Goal: Information Seeking & Learning: Learn about a topic

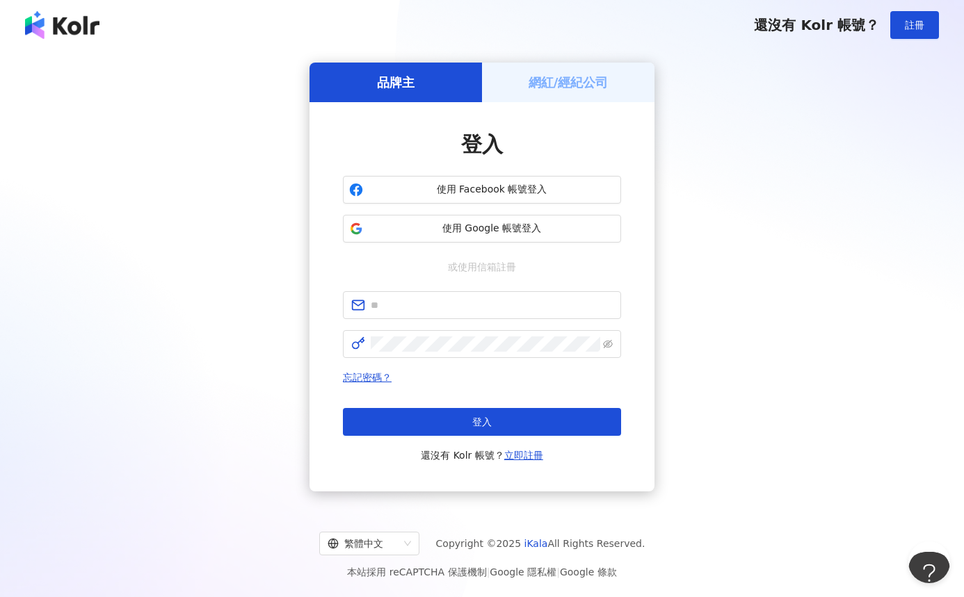
click at [494, 231] on span "使用 Google 帳號登入" at bounding box center [491, 229] width 246 height 14
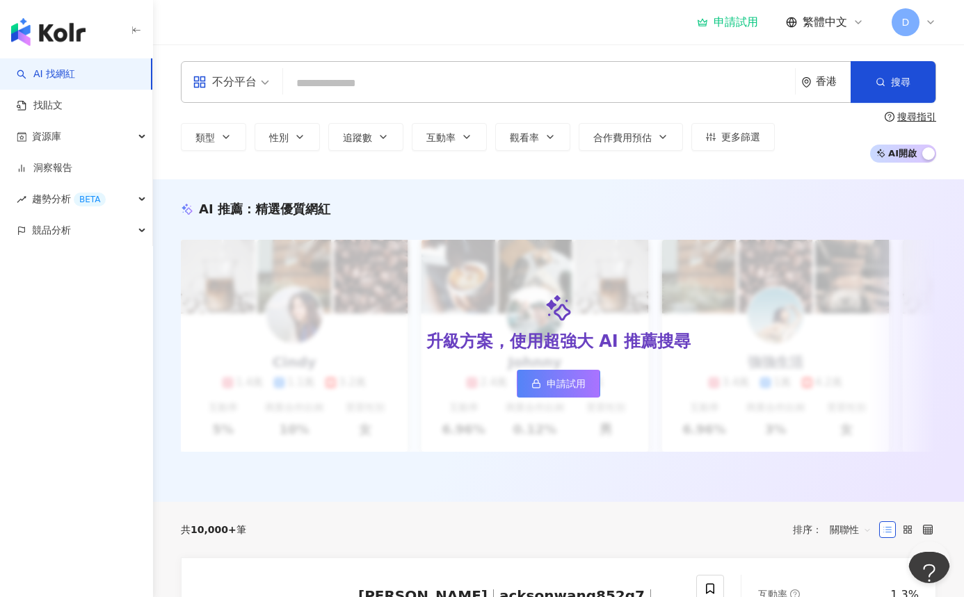
click at [345, 93] on input "search" at bounding box center [539, 83] width 501 height 26
click at [254, 78] on div "不分平台" at bounding box center [225, 82] width 64 height 22
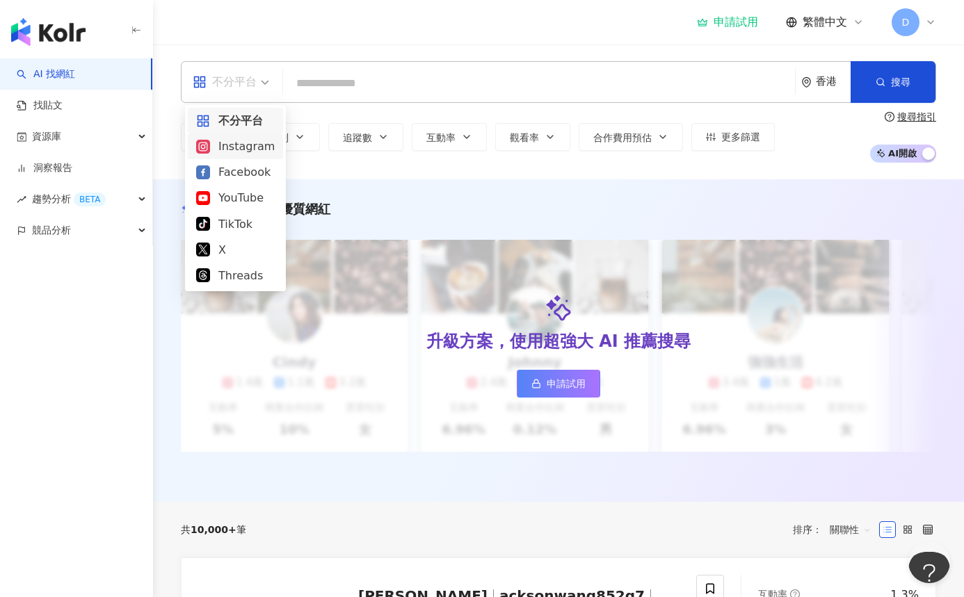
click at [234, 155] on div "Instagram" at bounding box center [235, 146] width 95 height 26
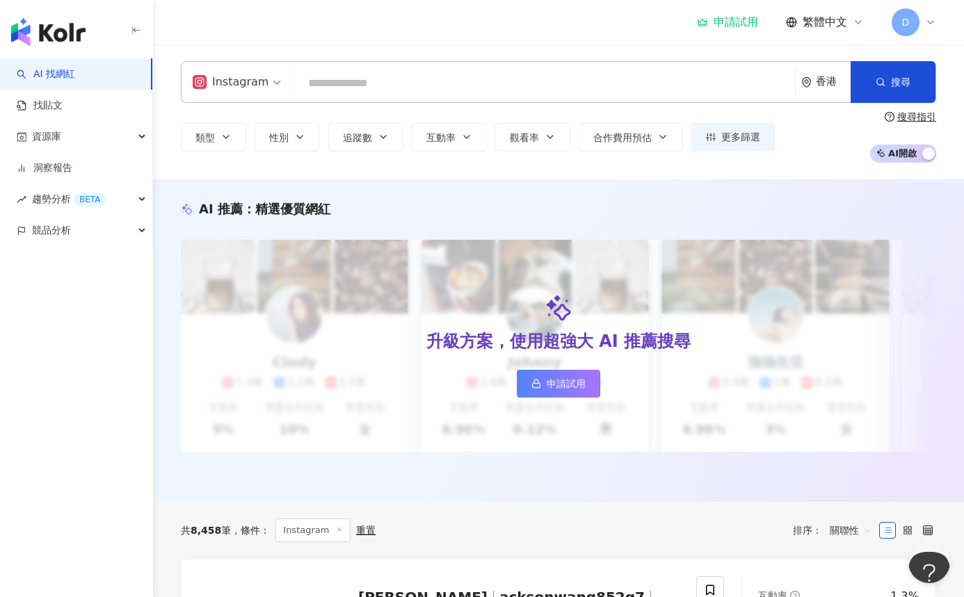
click at [339, 92] on input "search" at bounding box center [544, 83] width 489 height 26
click at [349, 84] on input "search" at bounding box center [544, 83] width 489 height 26
paste input "**"
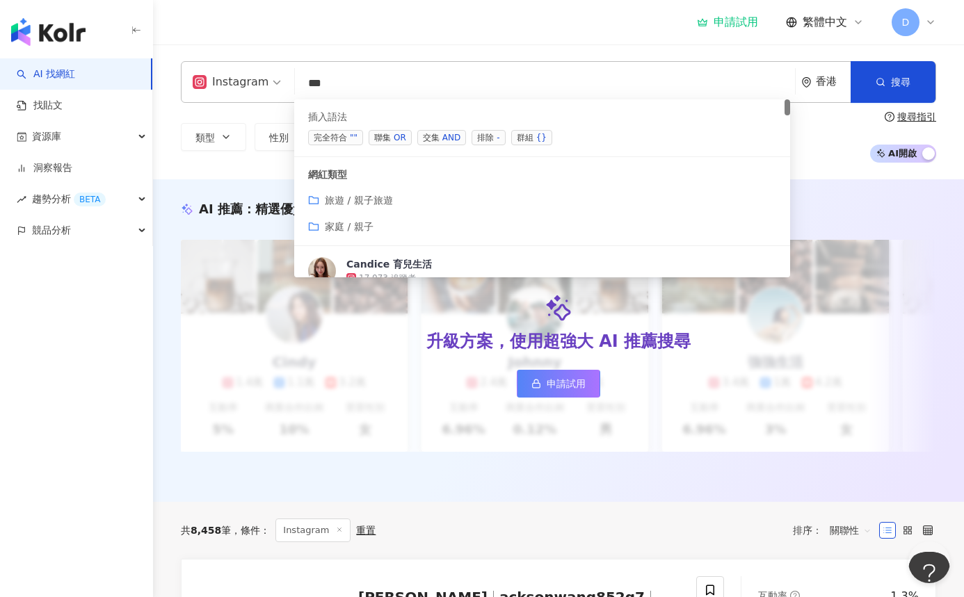
click at [395, 223] on div "家庭 / 親子" at bounding box center [542, 226] width 468 height 15
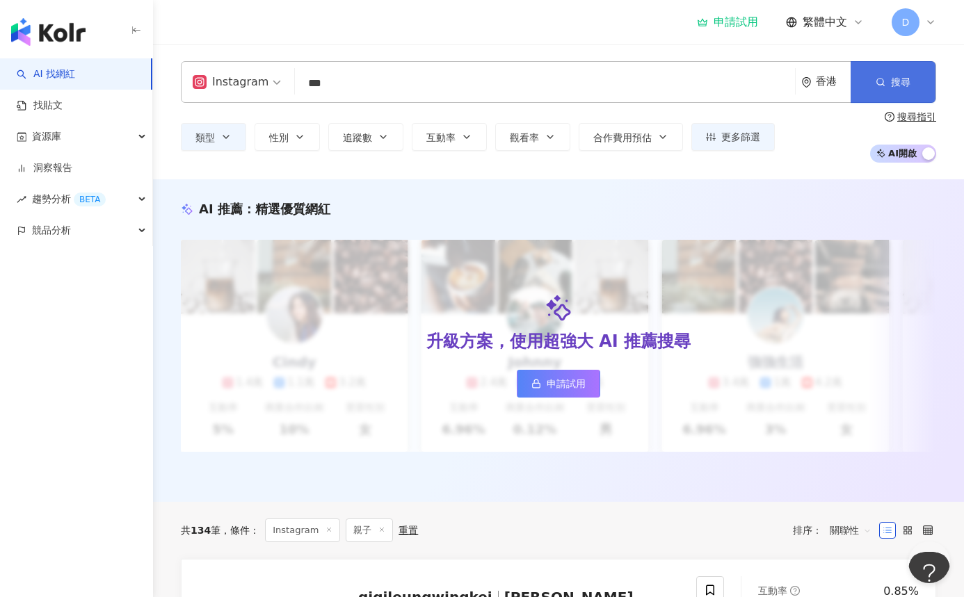
type input "**"
click at [900, 79] on span "搜尋" at bounding box center [900, 81] width 19 height 11
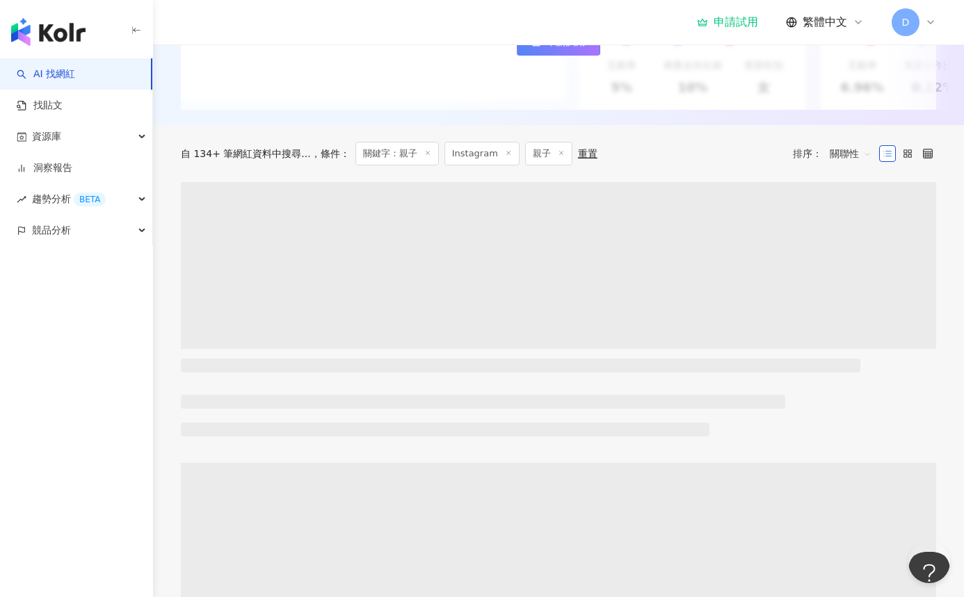
scroll to position [342, 0]
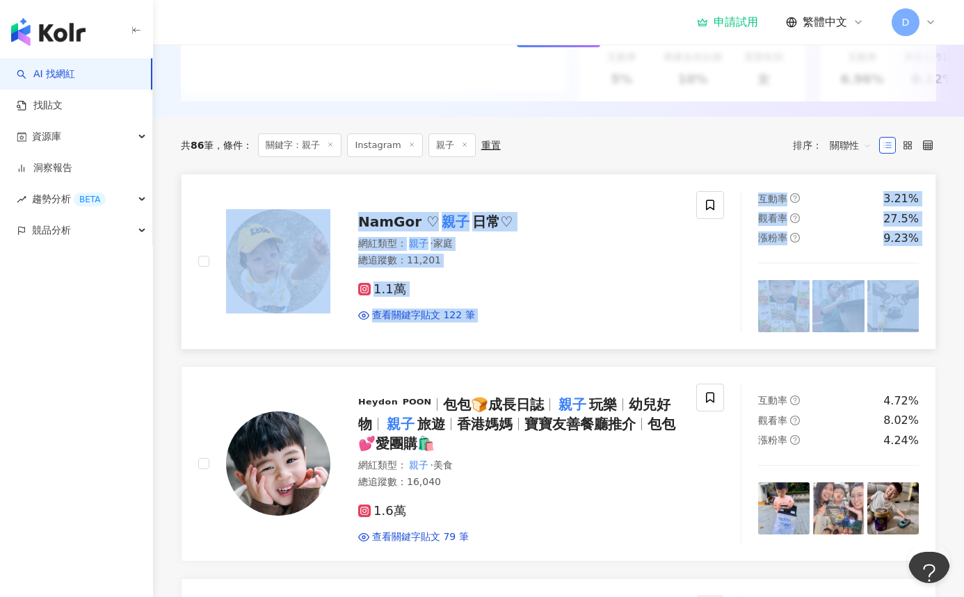
click at [585, 289] on div "1.1萬" at bounding box center [518, 289] width 321 height 15
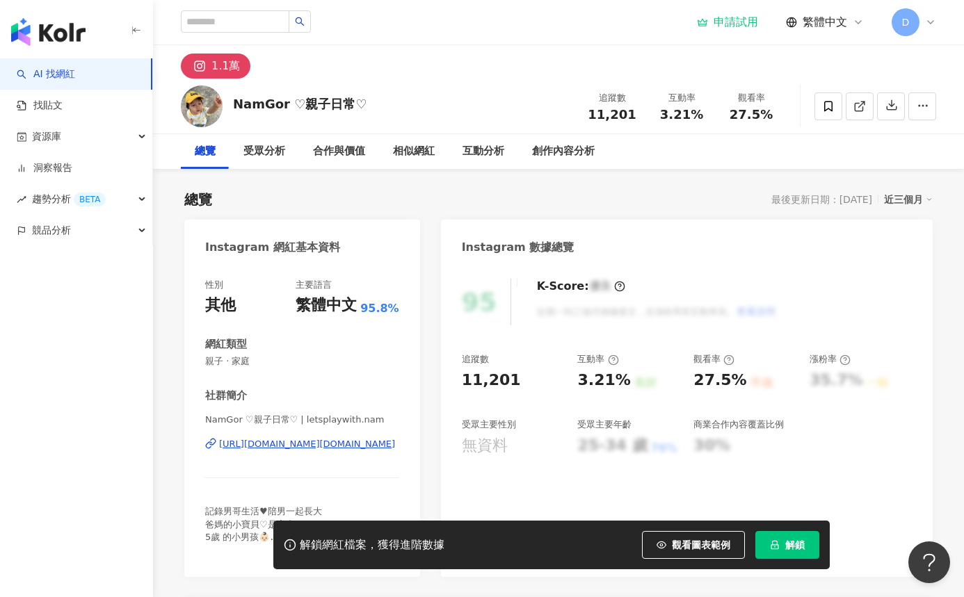
drag, startPoint x: 235, startPoint y: 103, endPoint x: 260, endPoint y: 102, distance: 25.1
click at [367, 104] on div "NamGor ♡親子日常♡ 追蹤數 11,201 互動率 3.21% 觀看率 27.5%" at bounding box center [558, 106] width 811 height 55
drag, startPoint x: 260, startPoint y: 102, endPoint x: 232, endPoint y: 99, distance: 28.6
click at [232, 99] on div "NamGor ♡親子日常♡ 追蹤數 11,201 互動率 3.21% 觀看率 27.5%" at bounding box center [558, 106] width 811 height 55
drag, startPoint x: 465, startPoint y: 378, endPoint x: 526, endPoint y: 382, distance: 60.6
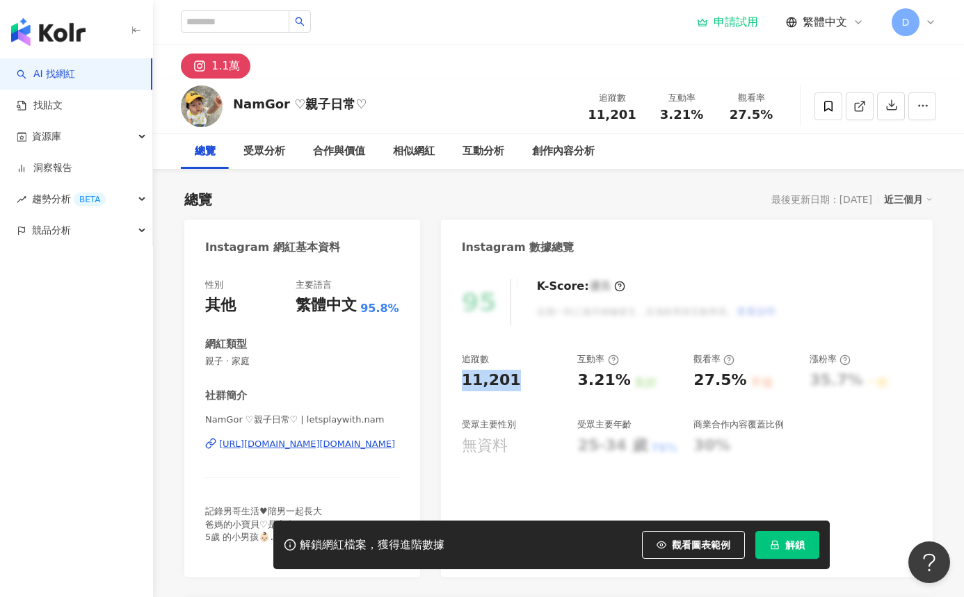
click at [526, 382] on div "95 K-Score : 優良 近期一到三個月積極發文，且漲粉率與互動率高。 查看說明 追蹤數 11,201 互動率 3.21% 良好 觀看率 27.5% 不…" at bounding box center [687, 421] width 492 height 312
copy div "11,201"
click at [463, 364] on div "追蹤數" at bounding box center [475, 359] width 27 height 13
copy div "追蹤數"
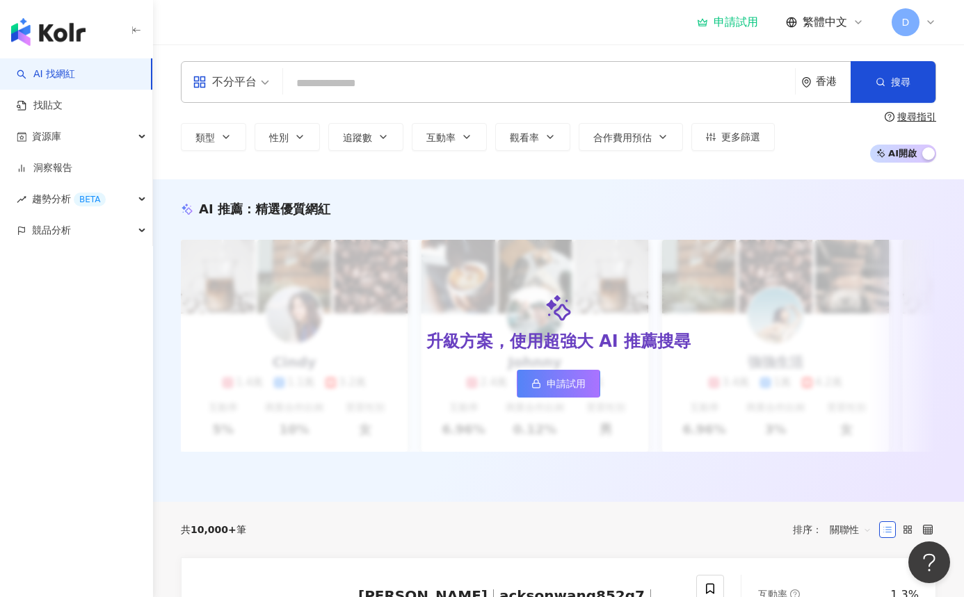
click at [321, 77] on input "search" at bounding box center [539, 83] width 501 height 26
type input "**********"
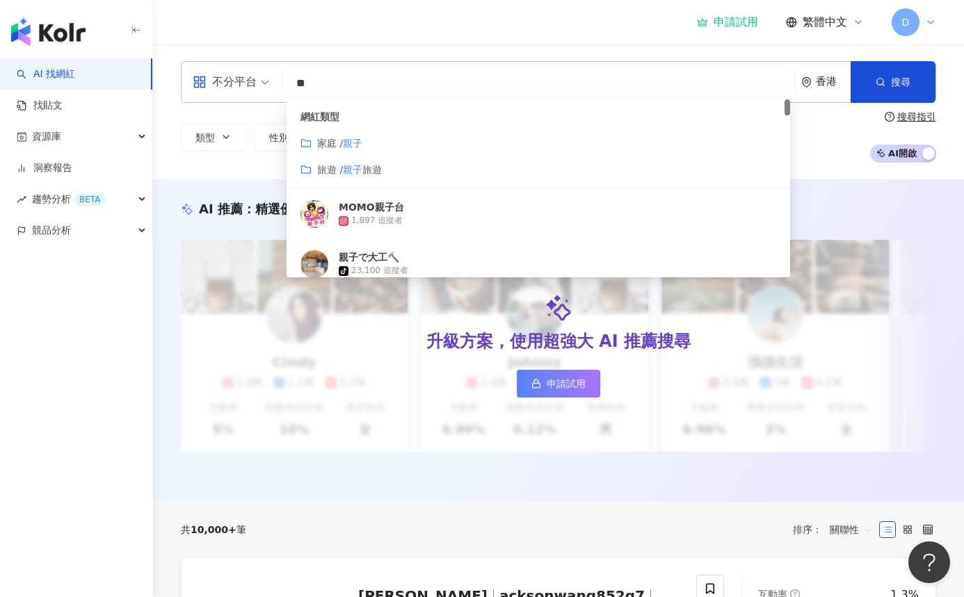
click at [406, 142] on div "家庭 / 親子" at bounding box center [538, 143] width 476 height 15
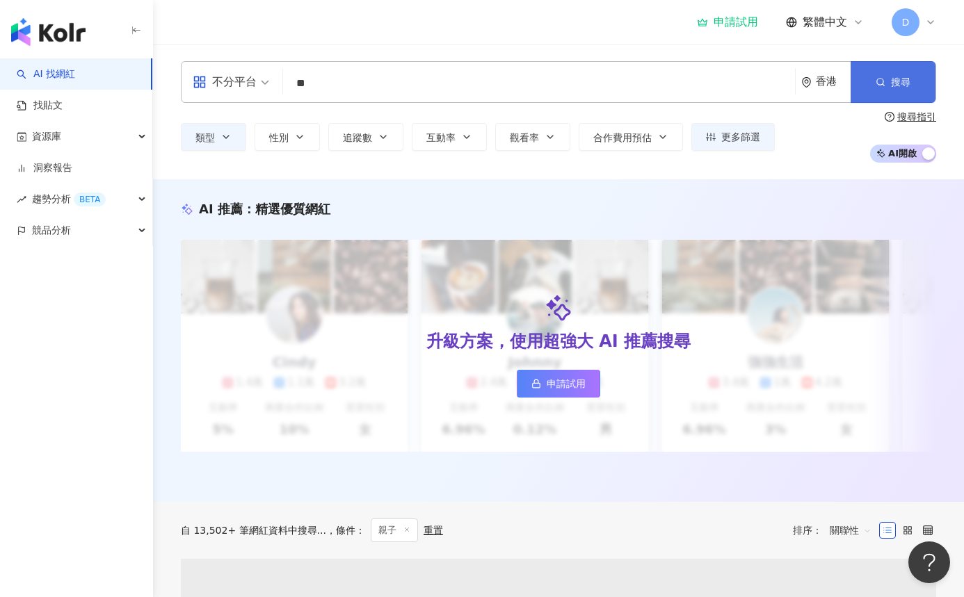
type input "**"
click at [874, 76] on button "搜尋" at bounding box center [892, 82] width 85 height 42
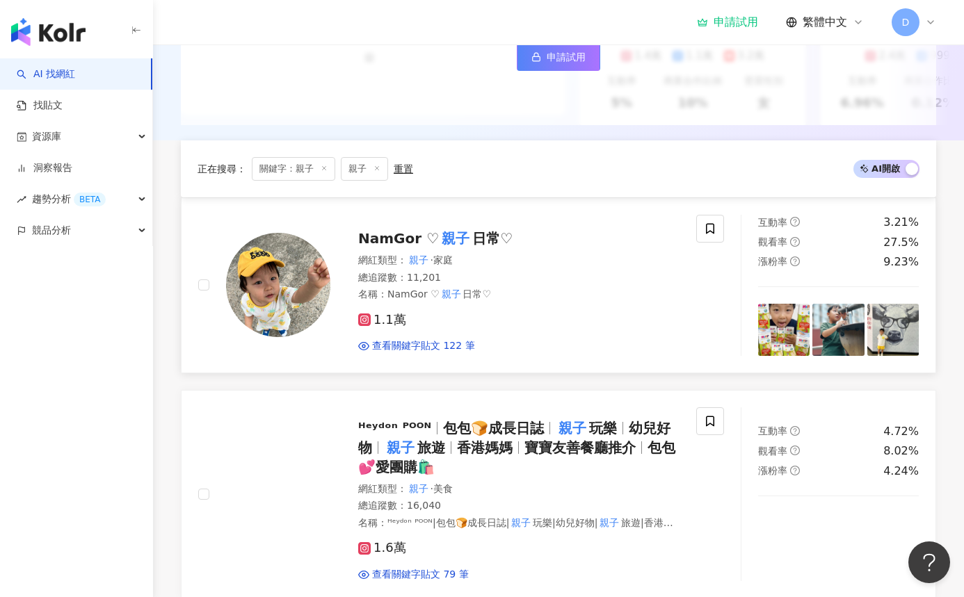
scroll to position [485, 0]
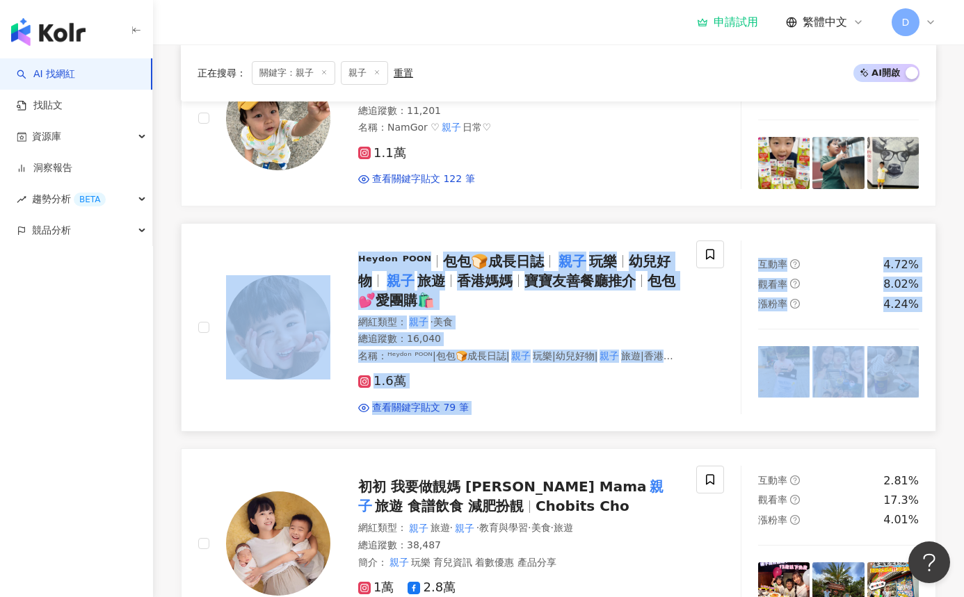
click at [257, 418] on link "ᴴᵉʸᵈᵒⁿ ᴾᴼᴼᴺ 包包🍞成長日誌 親子 玩樂 幼兒好物 親子 旅遊 香港媽媽 寶寶友善餐廳推介 包包💕愛團購🛍️ 網紅類型 ： 親子 · 美食 總追蹤數…" at bounding box center [558, 327] width 755 height 209
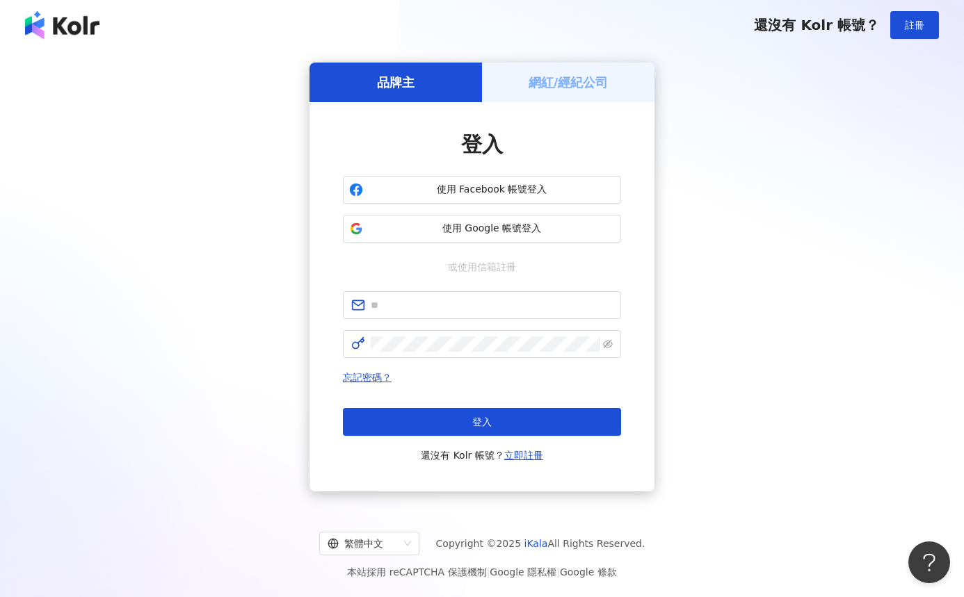
click at [512, 244] on div "登入 使用 Facebook 帳號登入 使用 Google 帳號登入 或使用信箱註冊 忘記密碼？ 登入 還沒有 Kolr 帳號？ 立即註冊" at bounding box center [482, 297] width 278 height 334
click at [492, 234] on span "使用 Google 帳號登入" at bounding box center [491, 229] width 246 height 14
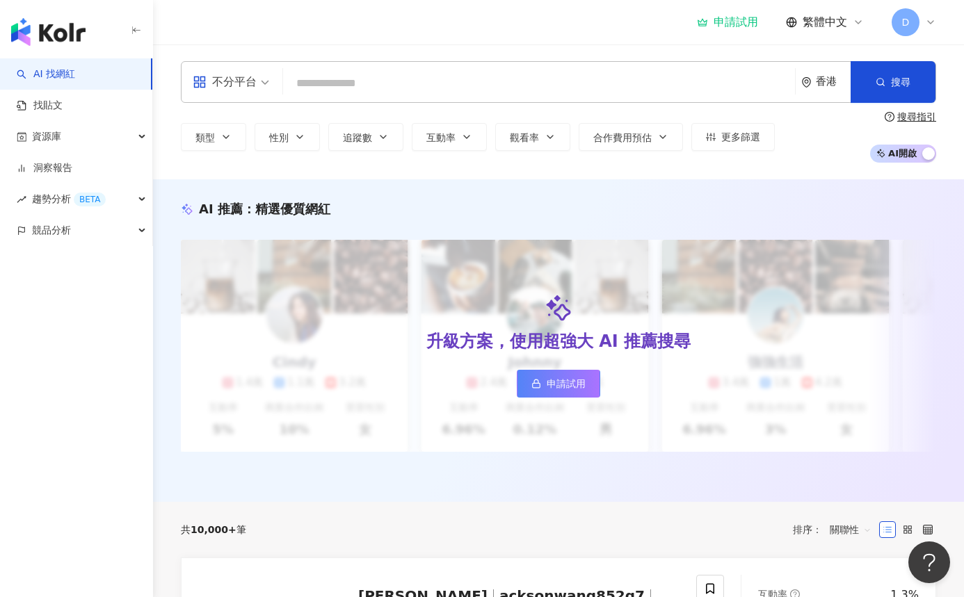
drag, startPoint x: 379, startPoint y: 90, endPoint x: 384, endPoint y: 83, distance: 7.9
click at [382, 86] on input "search" at bounding box center [539, 83] width 501 height 26
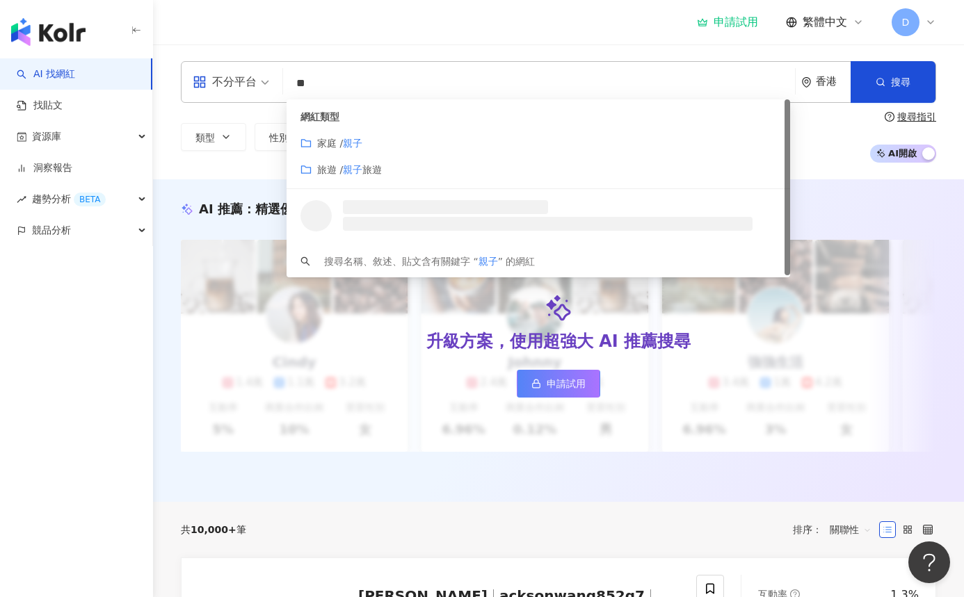
click at [348, 140] on mark "親子" at bounding box center [352, 143] width 19 height 11
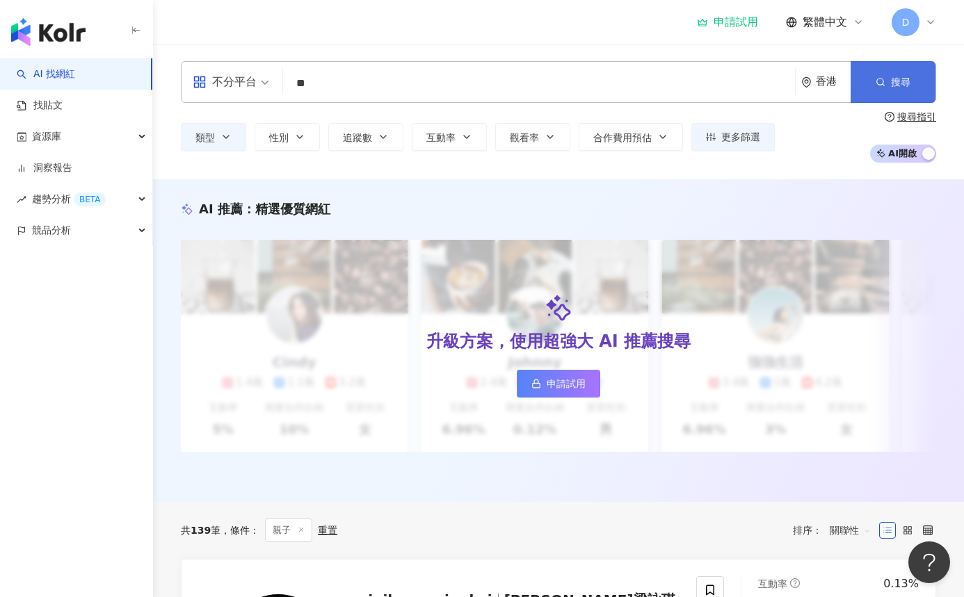
type input "**"
click at [902, 85] on span "搜尋" at bounding box center [900, 81] width 19 height 11
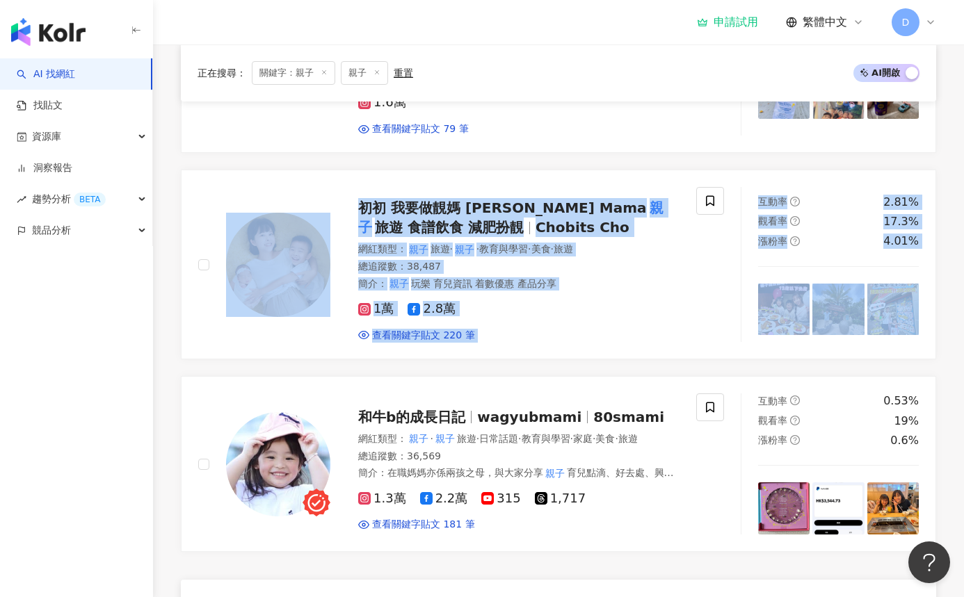
scroll to position [710, 0]
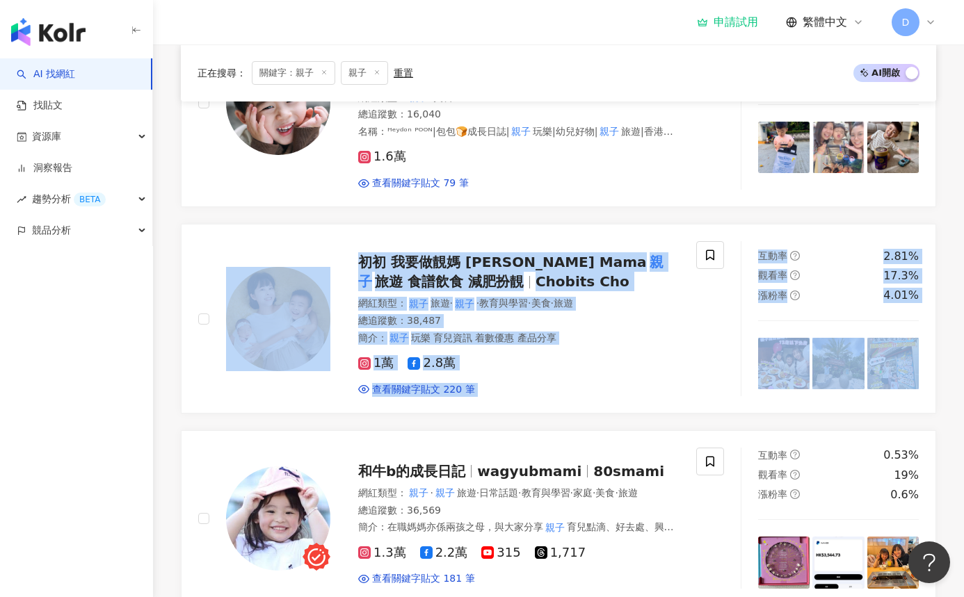
click at [886, 67] on span "AI 開啟 AI 關閉" at bounding box center [886, 73] width 66 height 18
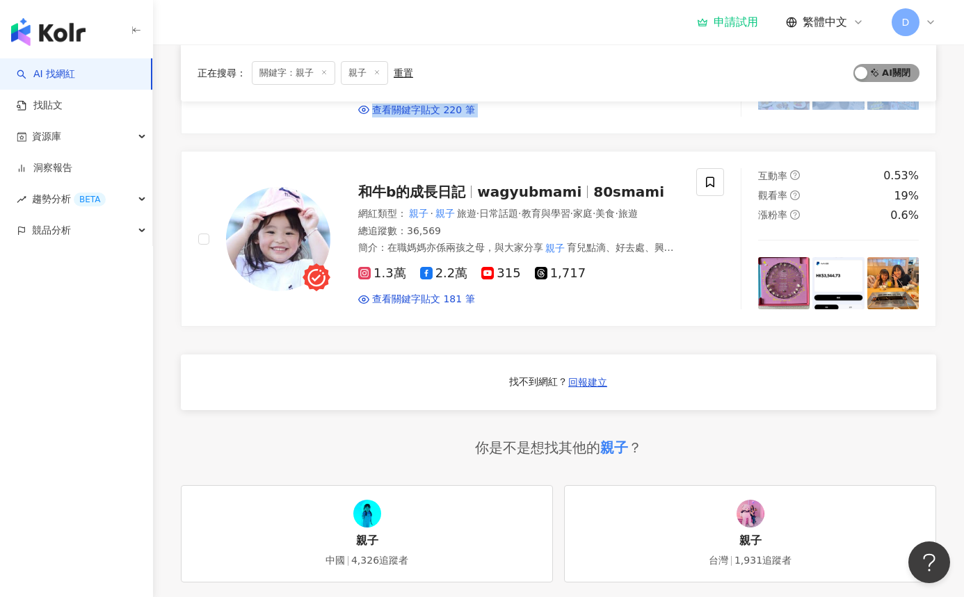
click at [885, 74] on span "AI 開啟 AI 關閉" at bounding box center [886, 73] width 66 height 18
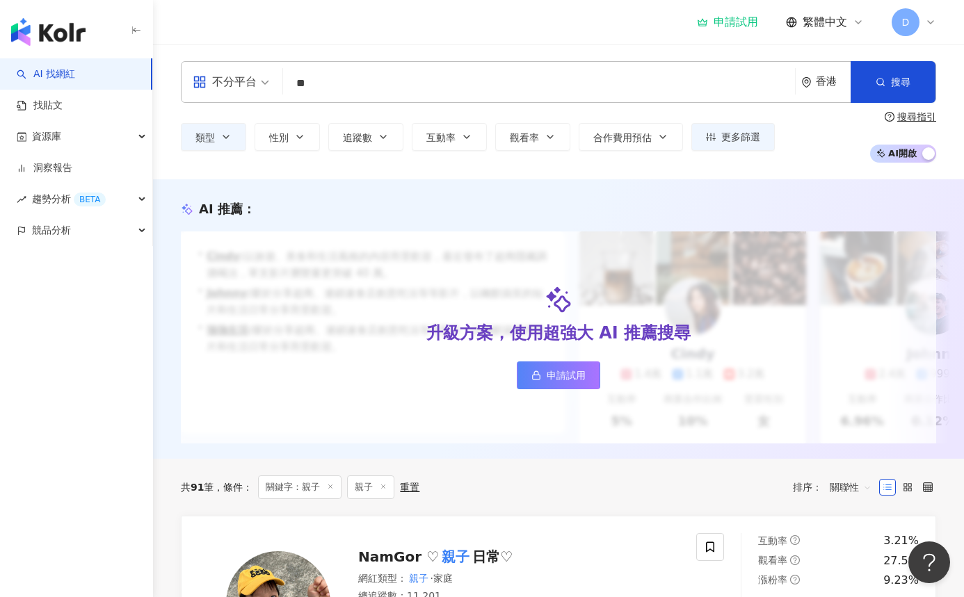
scroll to position [0, 0]
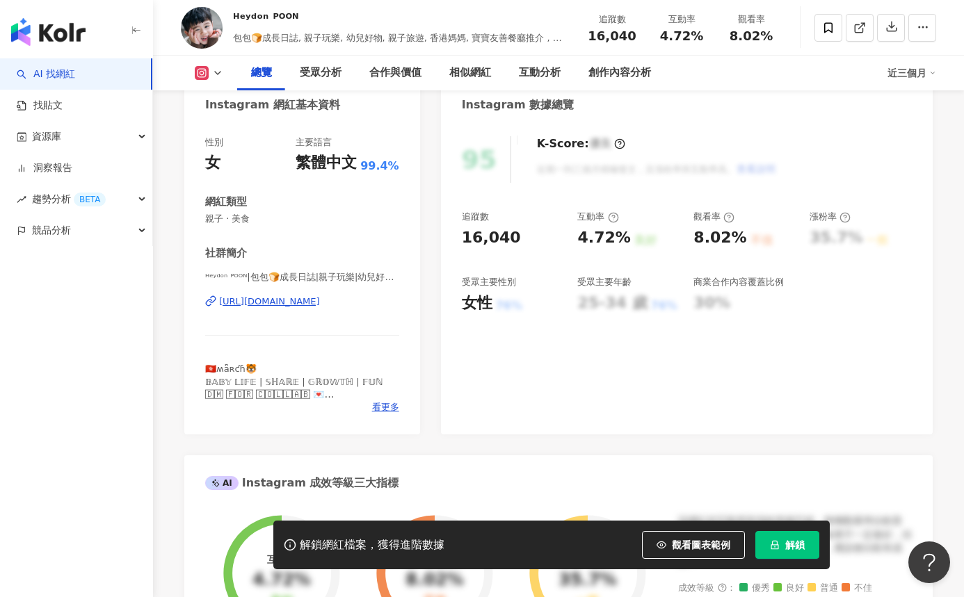
scroll to position [149, 0]
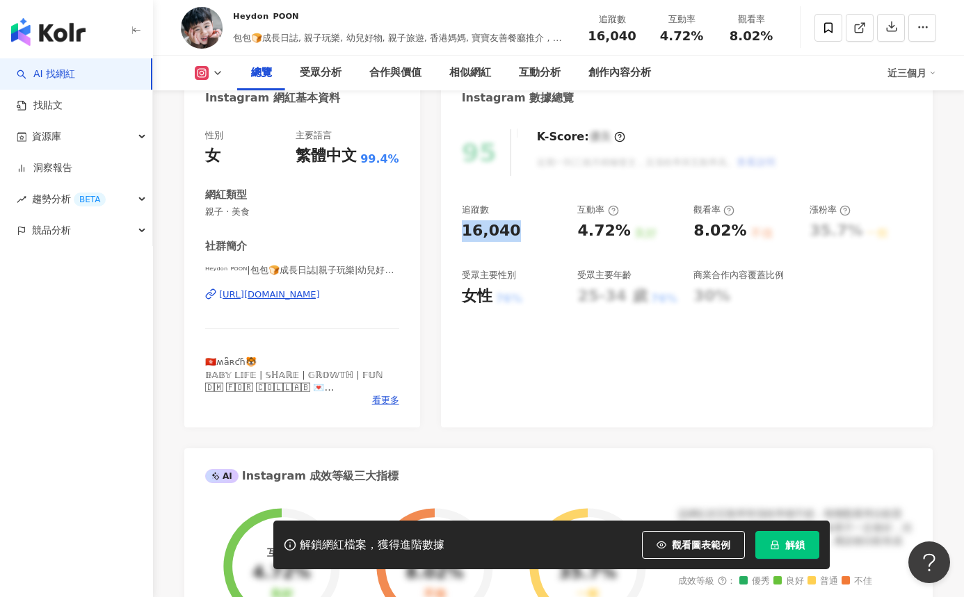
drag, startPoint x: 464, startPoint y: 229, endPoint x: 513, endPoint y: 232, distance: 49.4
click at [513, 232] on div "16,040" at bounding box center [513, 231] width 102 height 22
copy div "16,040"
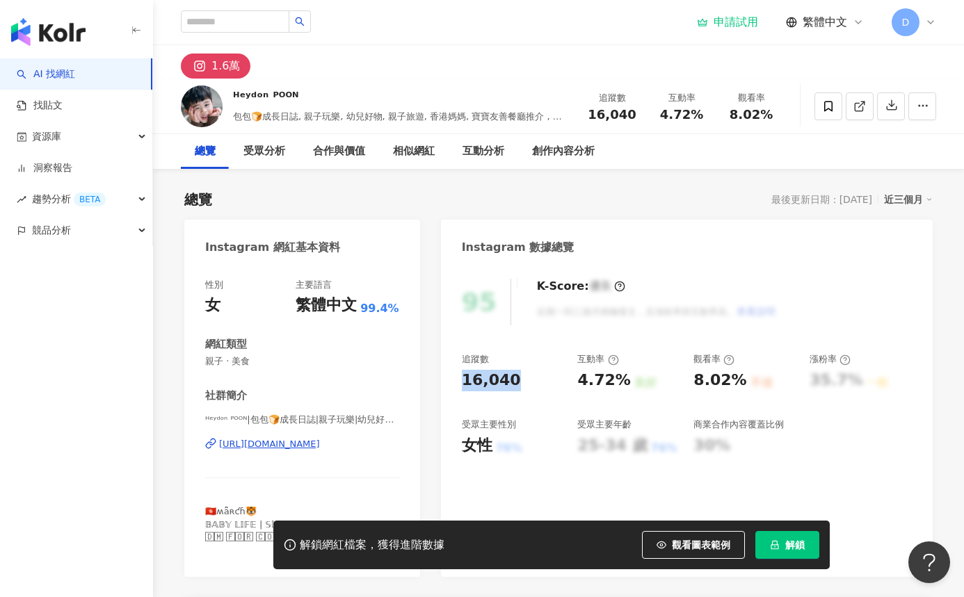
scroll to position [0, 0]
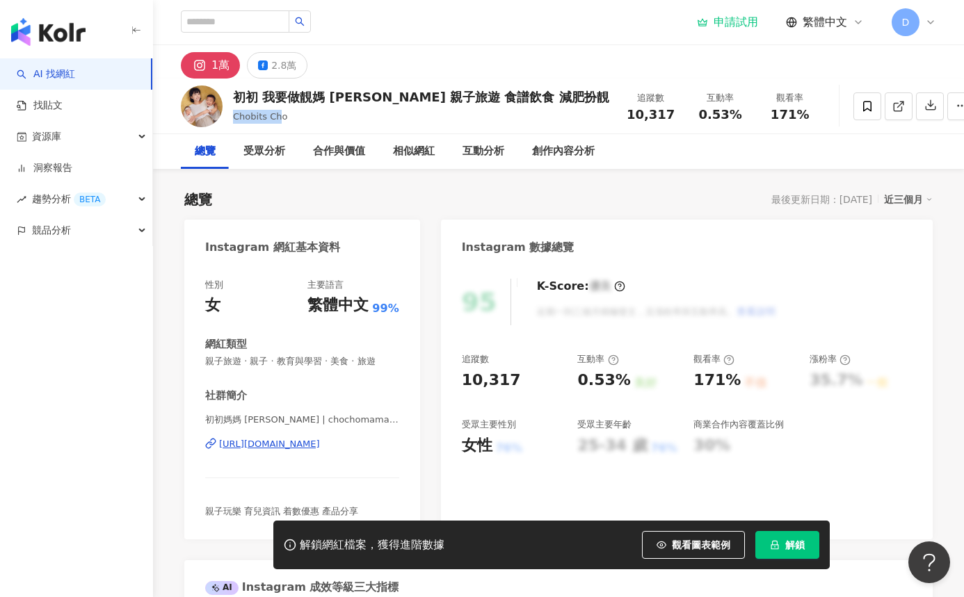
drag, startPoint x: 233, startPoint y: 116, endPoint x: 282, endPoint y: 120, distance: 49.5
click at [282, 120] on span "Chobits Cho" at bounding box center [260, 116] width 54 height 10
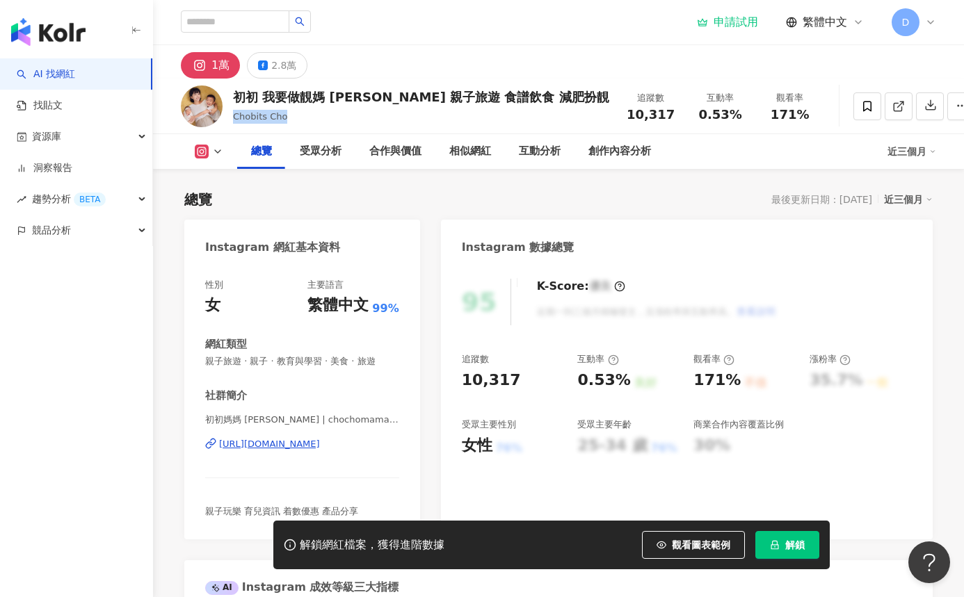
scroll to position [108, 0]
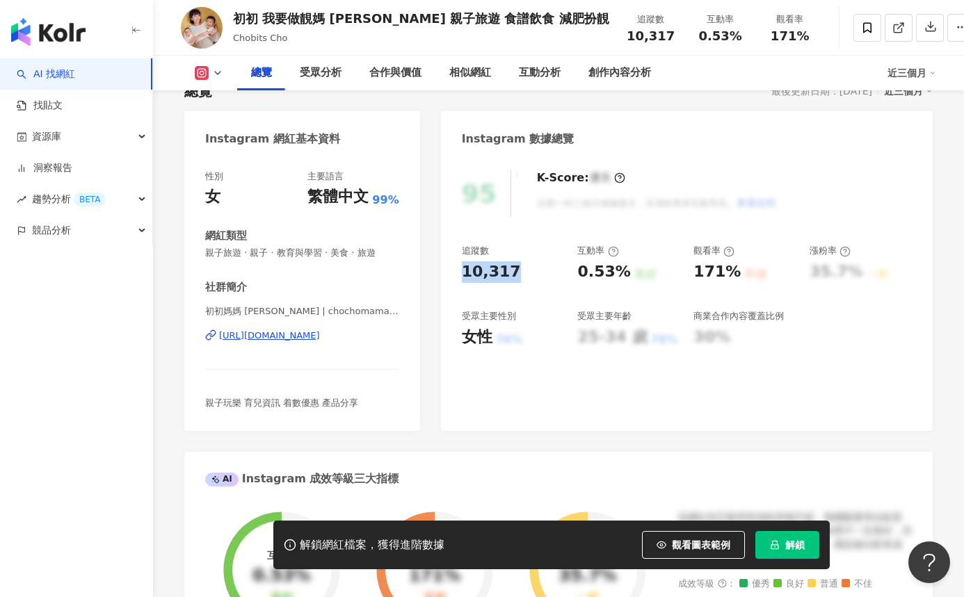
drag, startPoint x: 460, startPoint y: 268, endPoint x: 508, endPoint y: 270, distance: 47.3
click at [508, 270] on div "95 K-Score : 優良 近期一到三個月積極發文，且漲粉率與互動率高。 查看說明 追蹤數 10,317 互動率 0.53% 良好 觀看率 171% 不佳…" at bounding box center [687, 293] width 492 height 275
copy div "10,317"
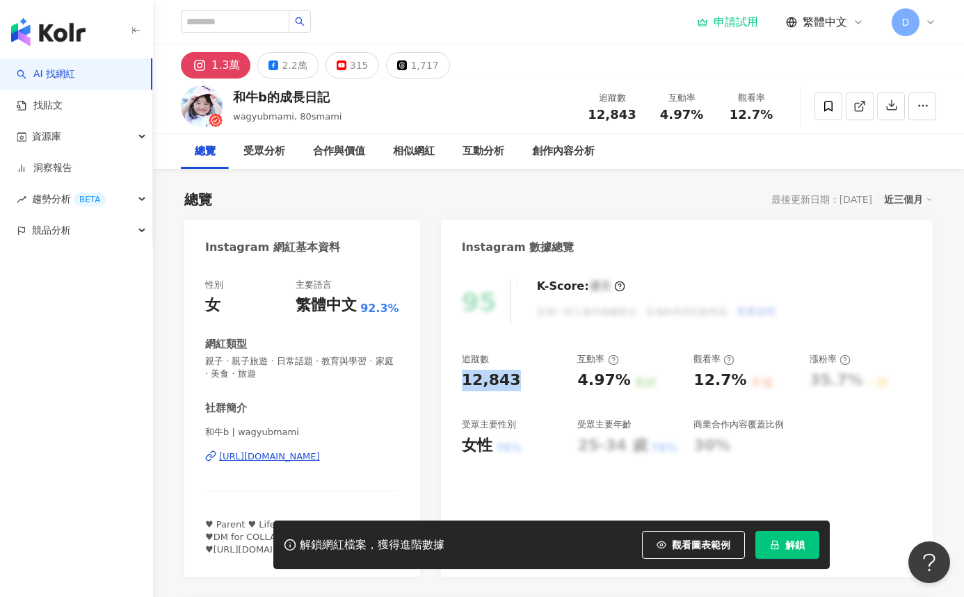
drag, startPoint x: 459, startPoint y: 380, endPoint x: 531, endPoint y: 378, distance: 72.4
click at [531, 378] on div "95 K-Score : 優良 近期一到三個月積極發文，且漲粉率與互動率高。 查看說明 追蹤數 12,843 互動率 4.97% 良好 觀看率 12.7% 不…" at bounding box center [687, 421] width 492 height 312
copy div "12,843"
